Goal: Task Accomplishment & Management: Complete application form

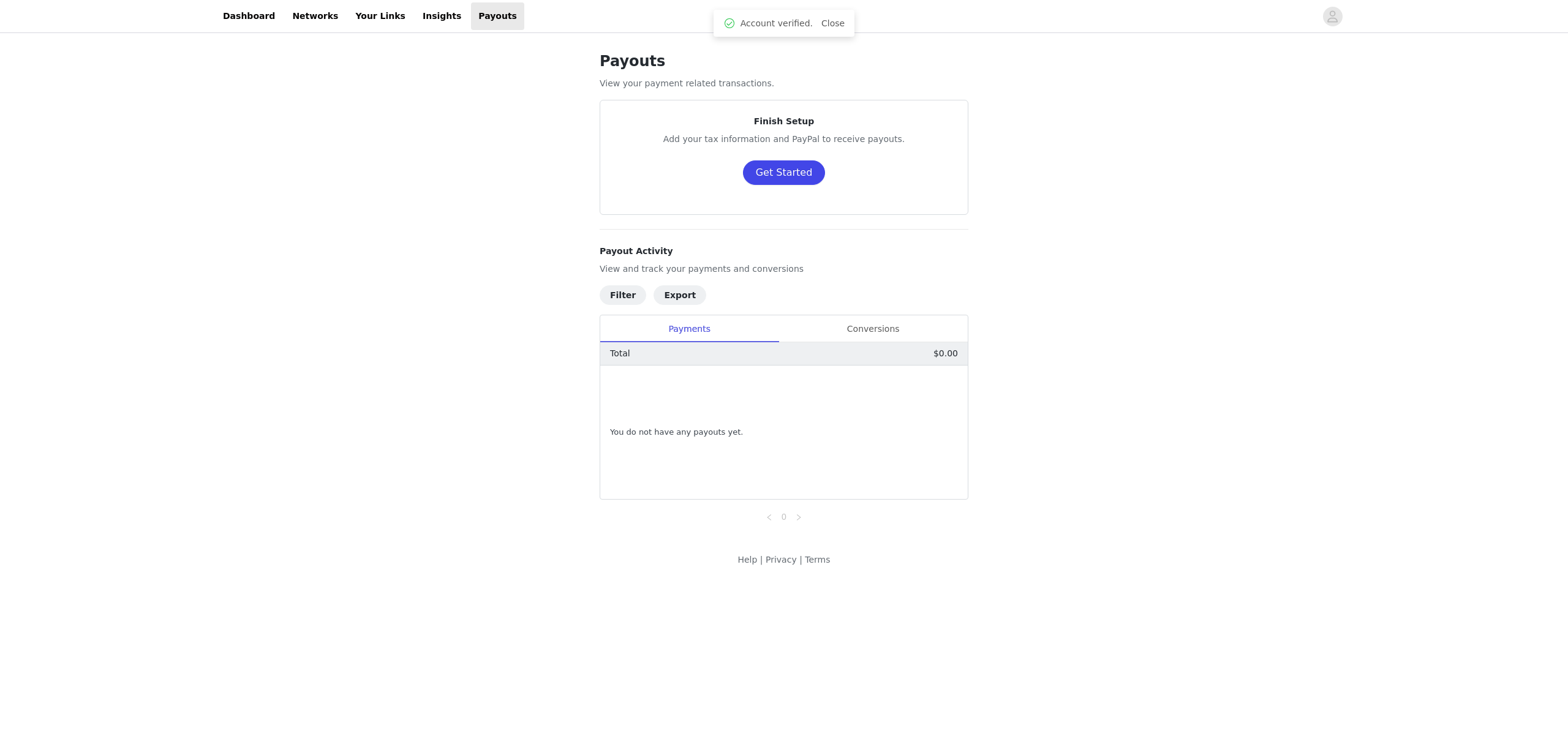
click at [788, 171] on button "Get Started" at bounding box center [785, 173] width 83 height 25
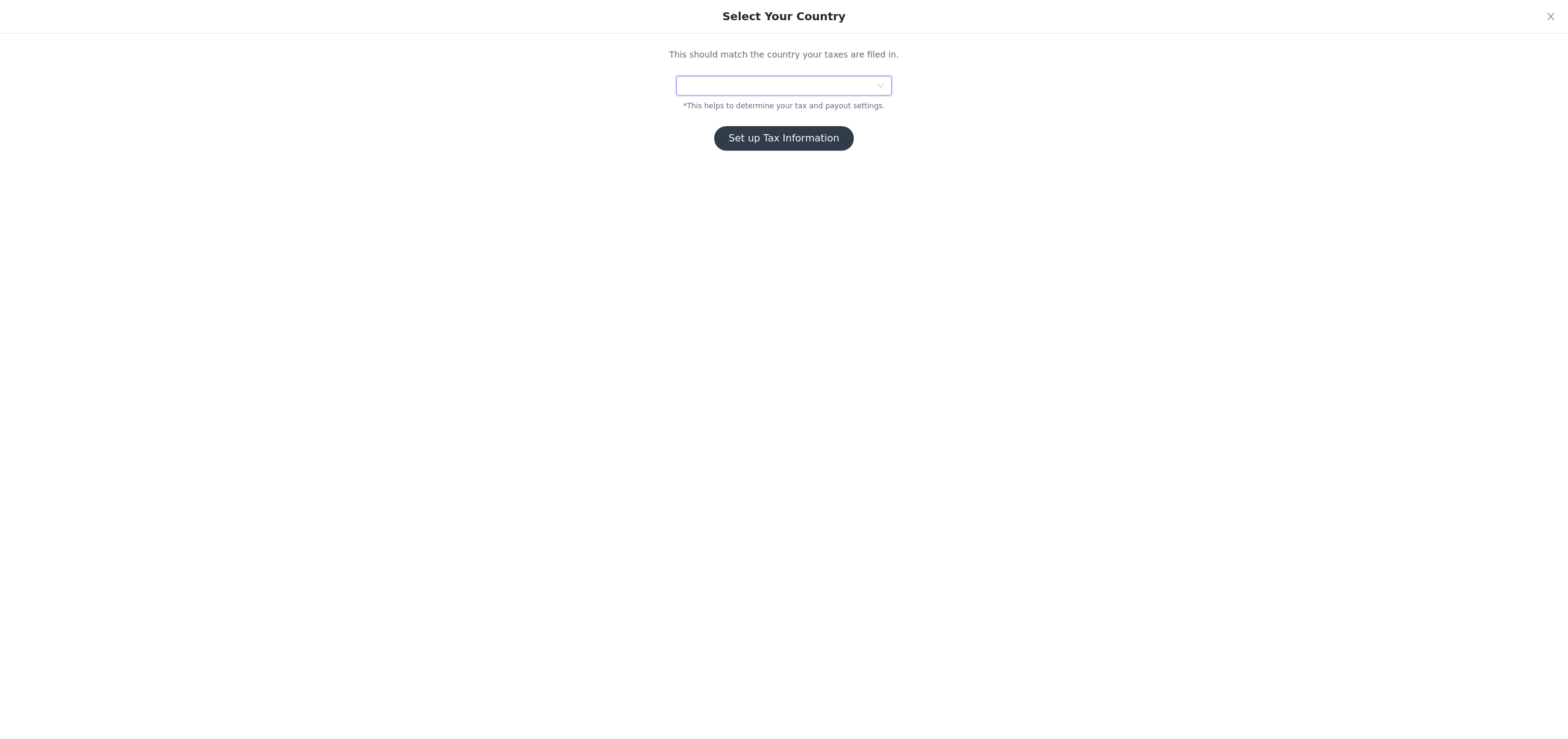
click at [741, 87] on div at bounding box center [780, 86] width 193 height 19
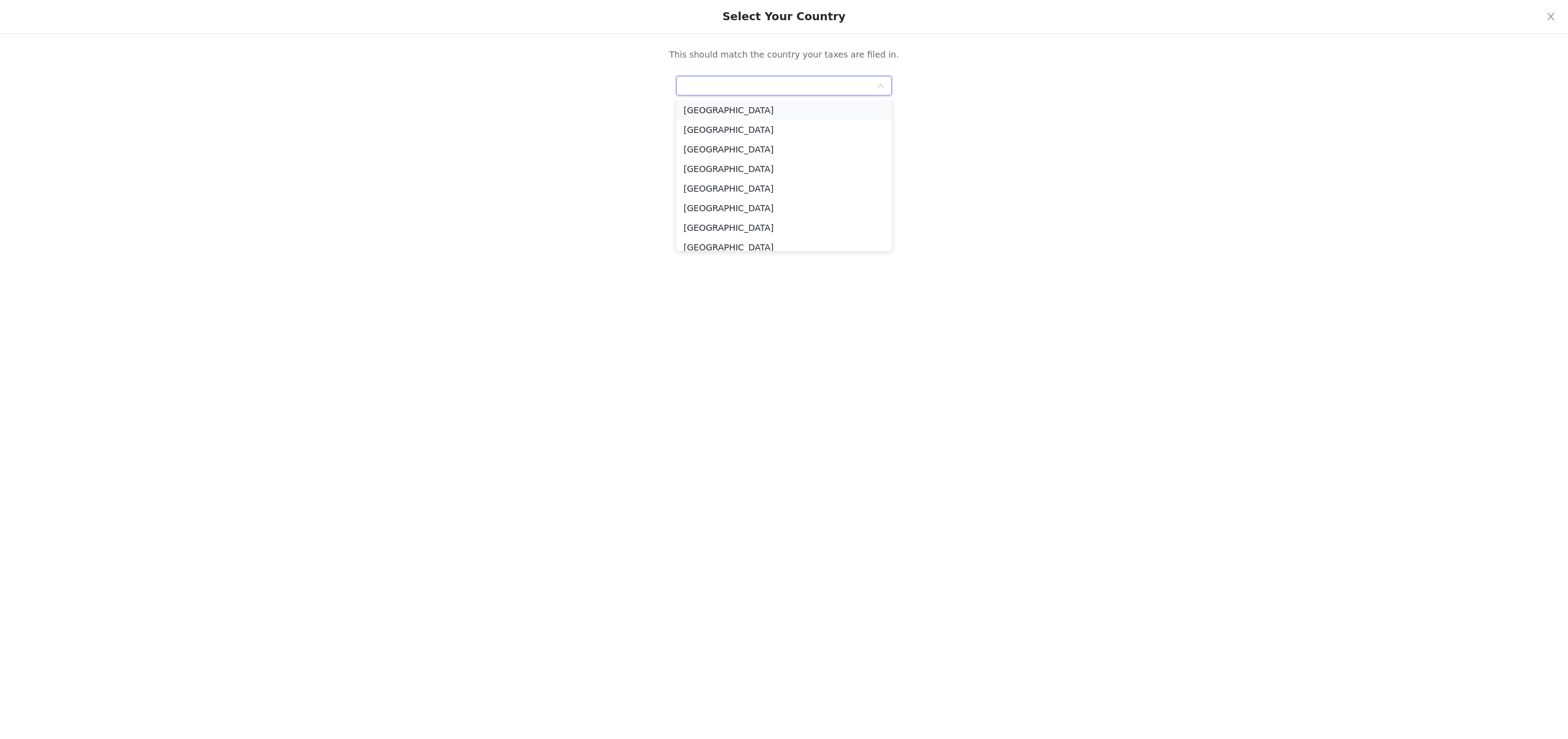
click at [719, 113] on li "[GEOGRAPHIC_DATA]" at bounding box center [784, 110] width 216 height 20
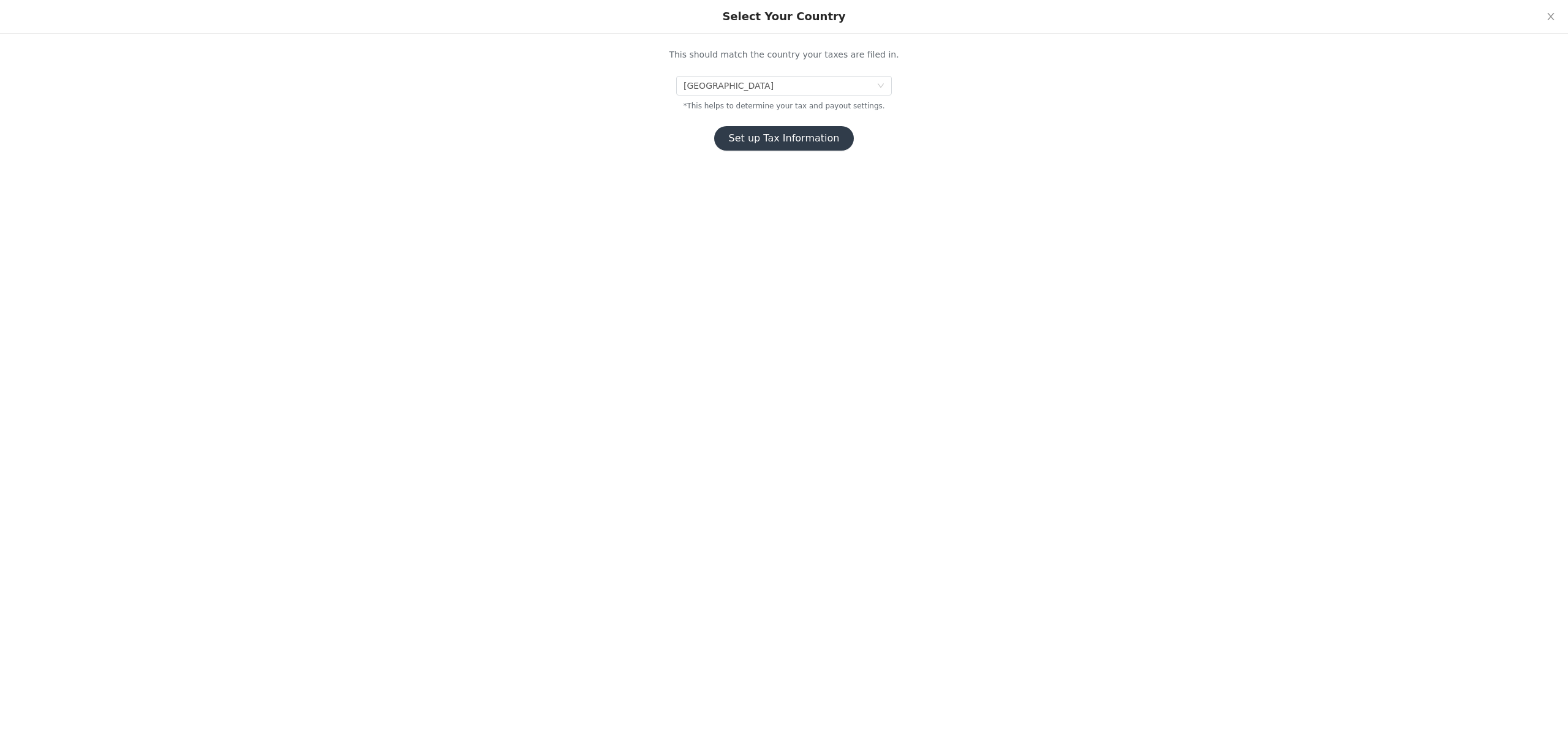
click at [786, 140] on button "Set up Tax Information" at bounding box center [784, 138] width 140 height 25
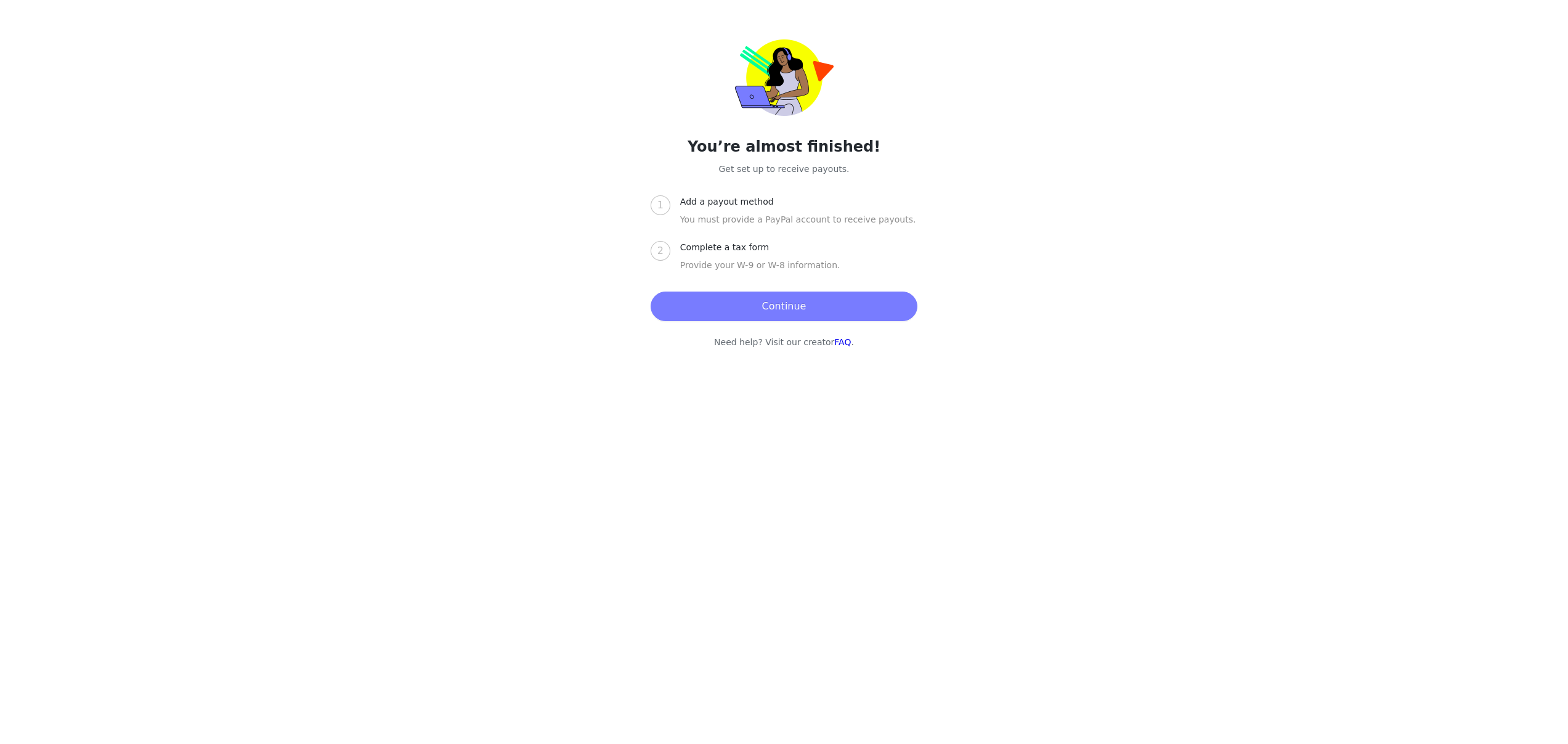
click at [758, 309] on button "Continue" at bounding box center [784, 307] width 267 height 30
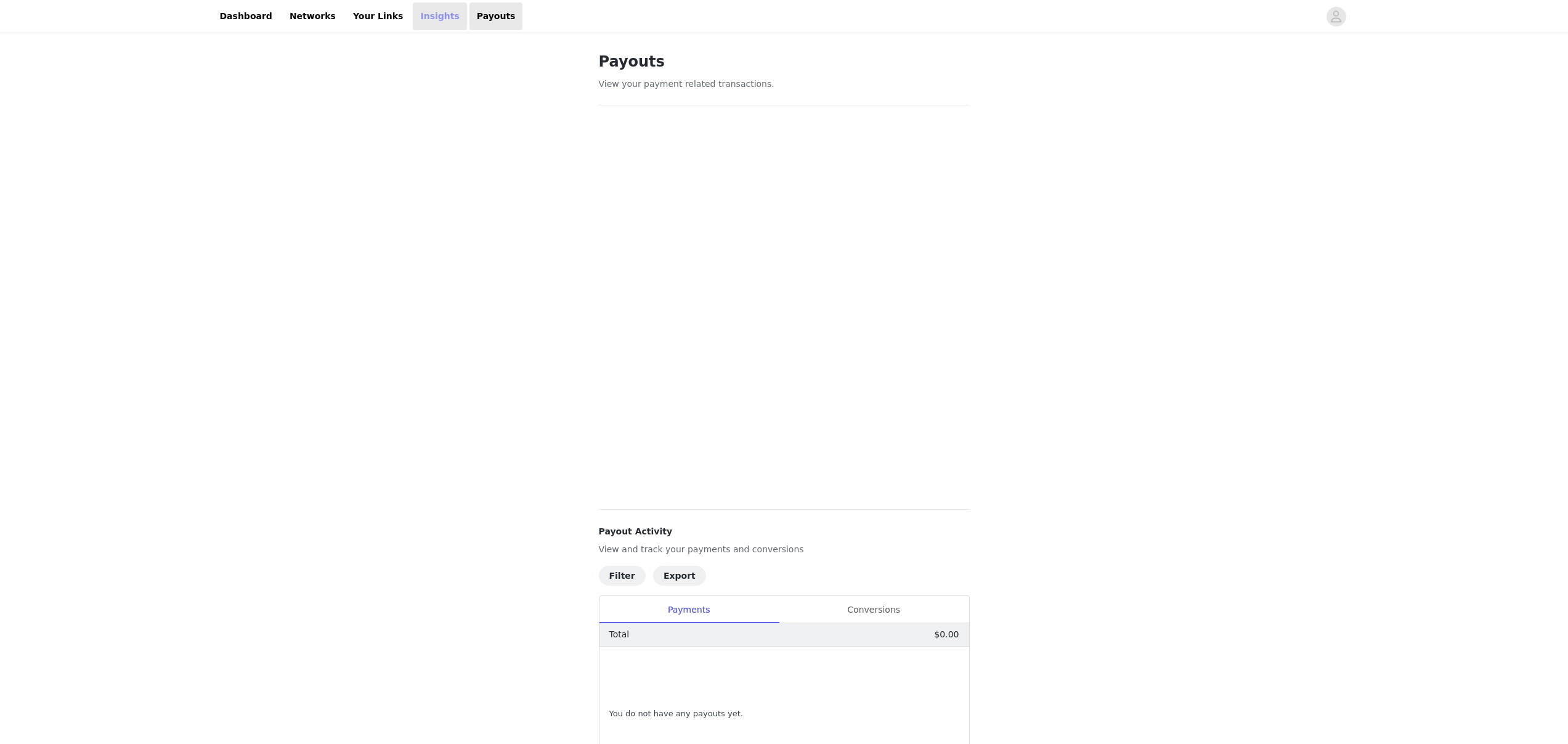
click at [419, 15] on link "Insights" at bounding box center [440, 16] width 53 height 28
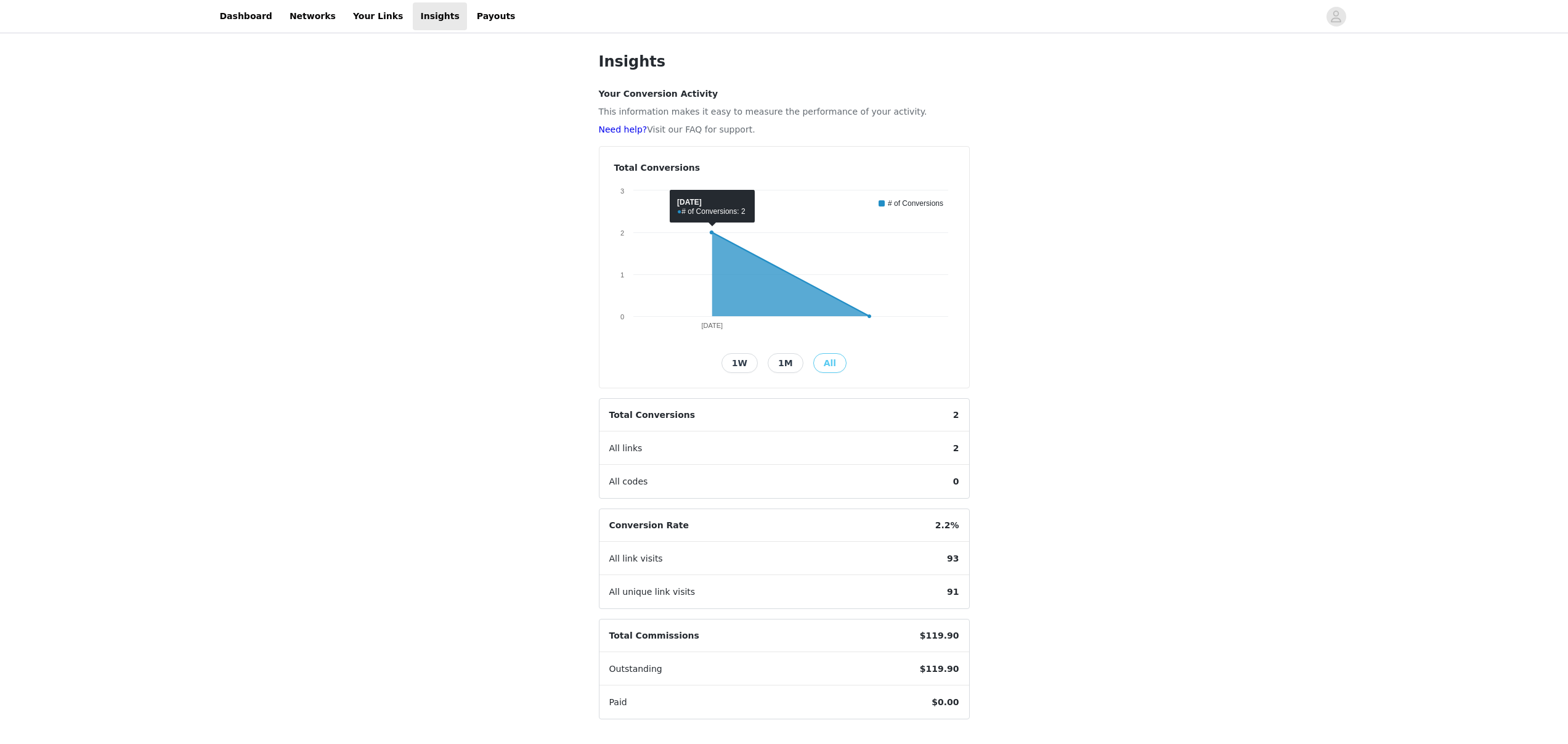
click at [771, 366] on button "1M" at bounding box center [785, 363] width 35 height 20
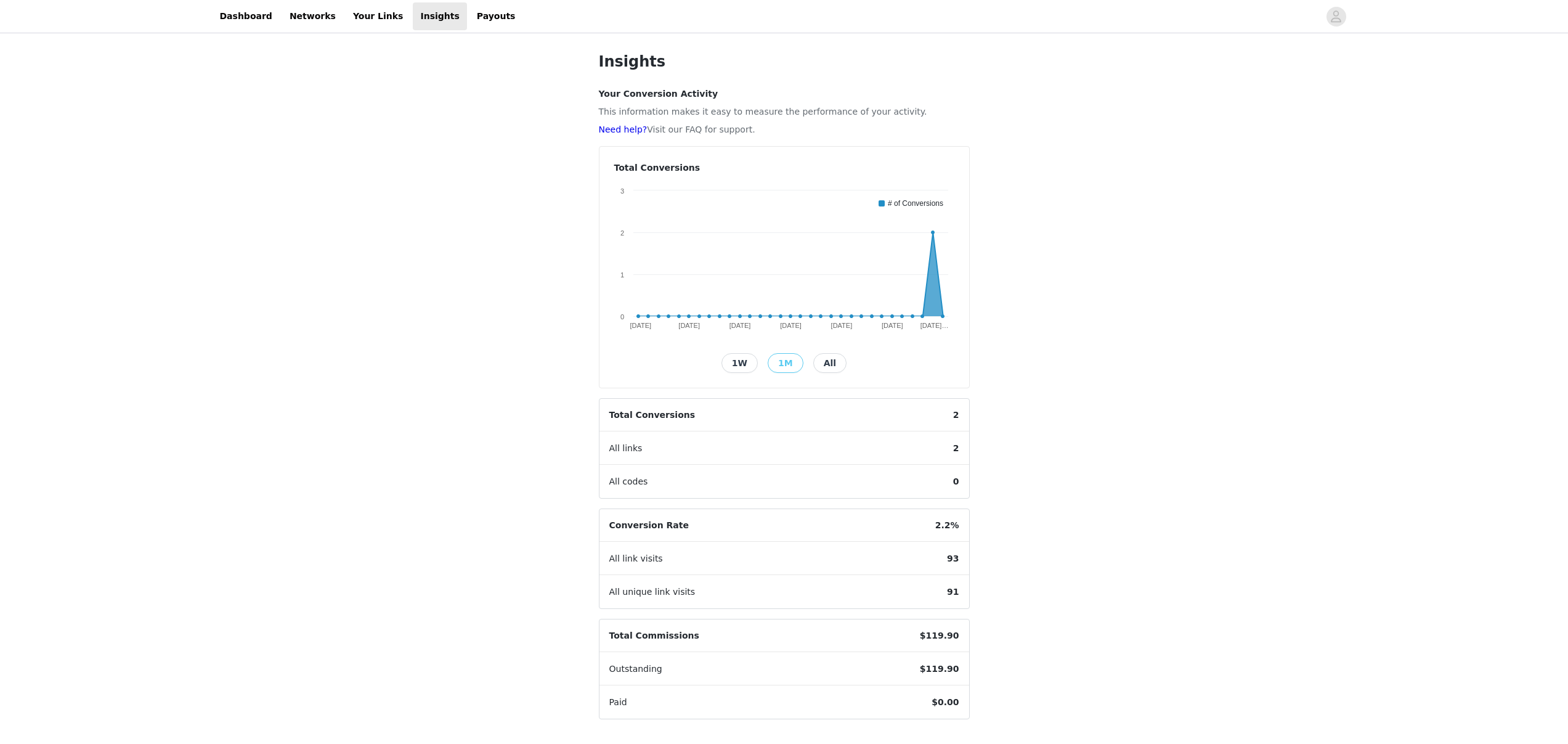
click at [828, 361] on button "All" at bounding box center [830, 363] width 33 height 20
click at [368, 15] on link "Your Links" at bounding box center [378, 16] width 65 height 28
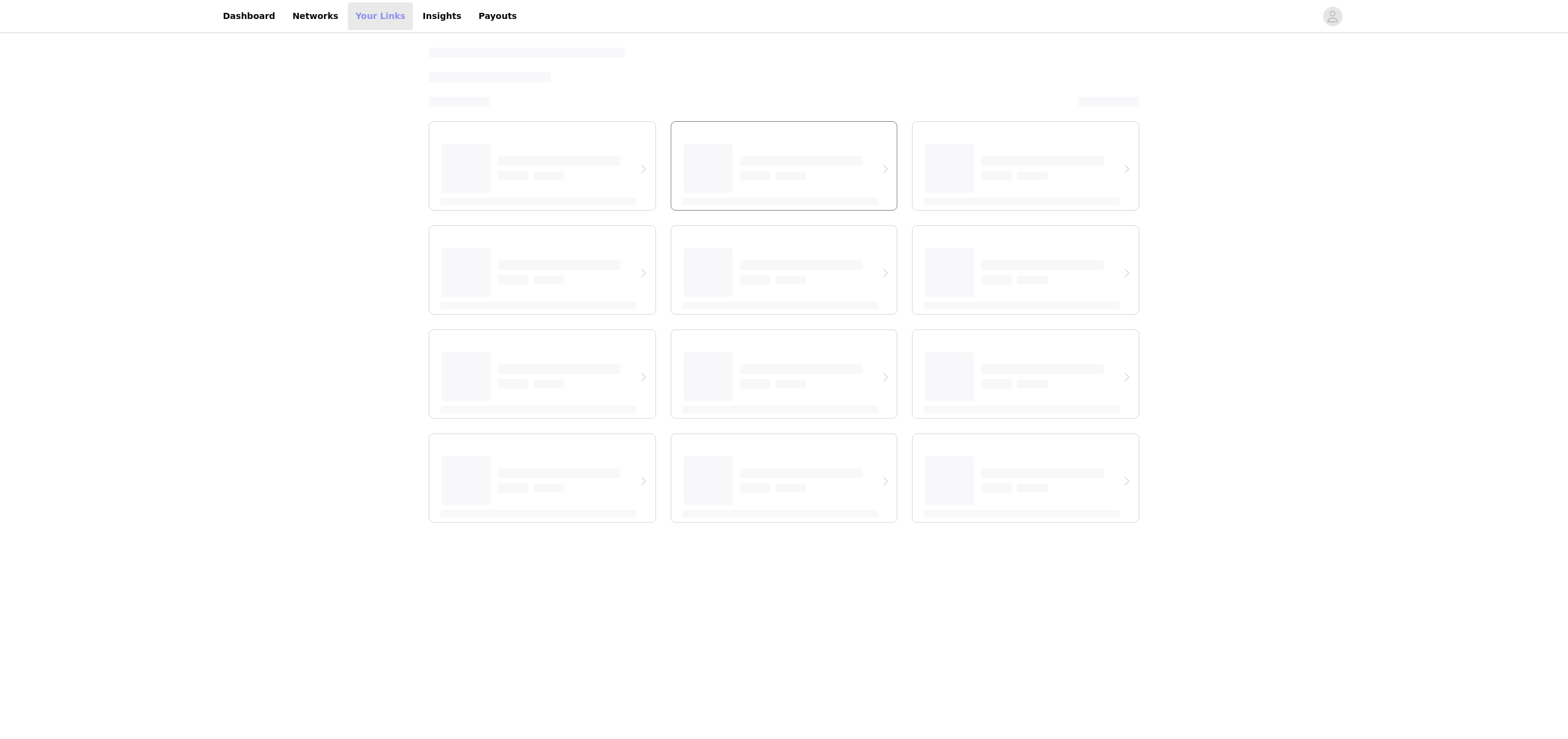
select select "12"
